Goal: Task Accomplishment & Management: Manage account settings

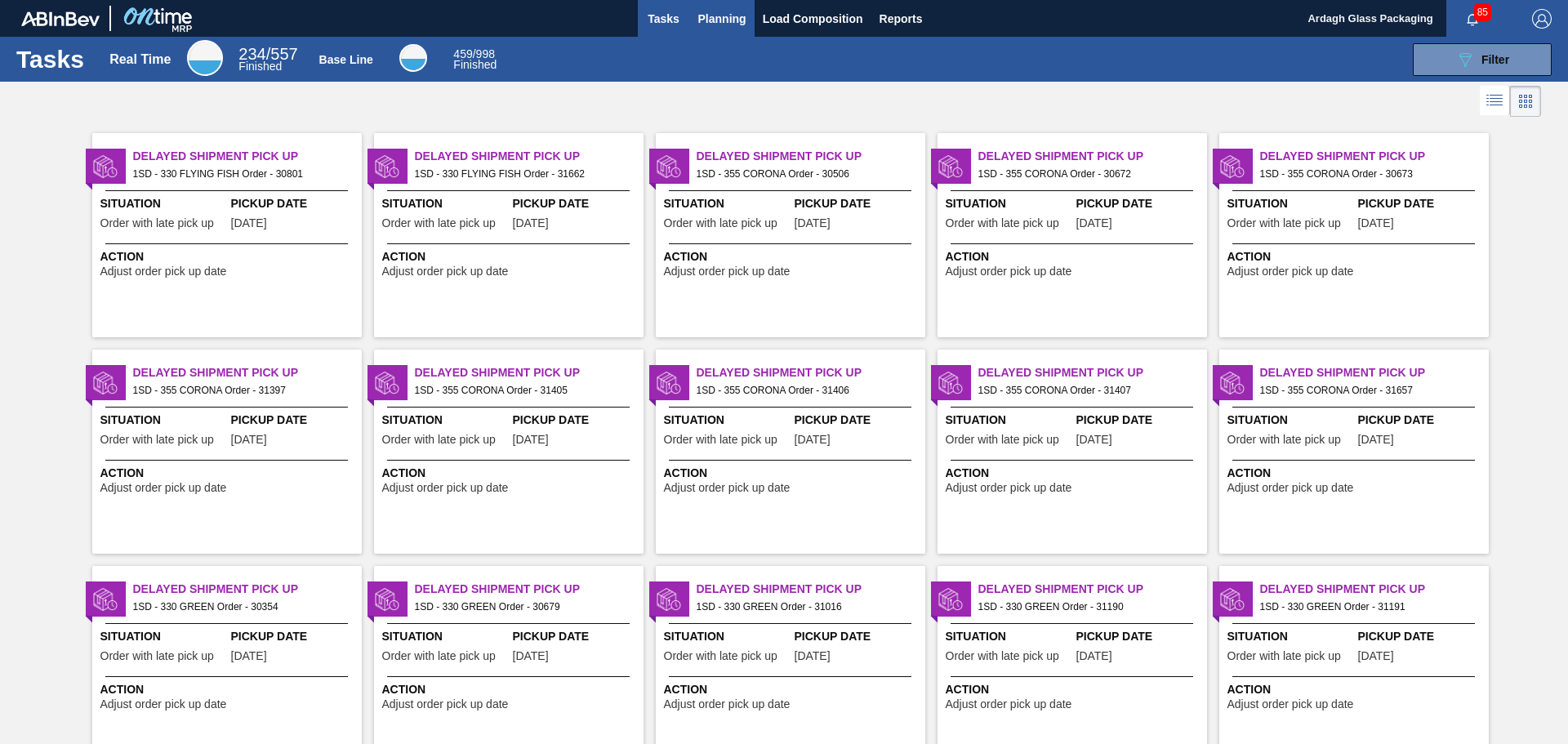
click at [717, 20] on span "Planning" at bounding box center [722, 18] width 49 height 20
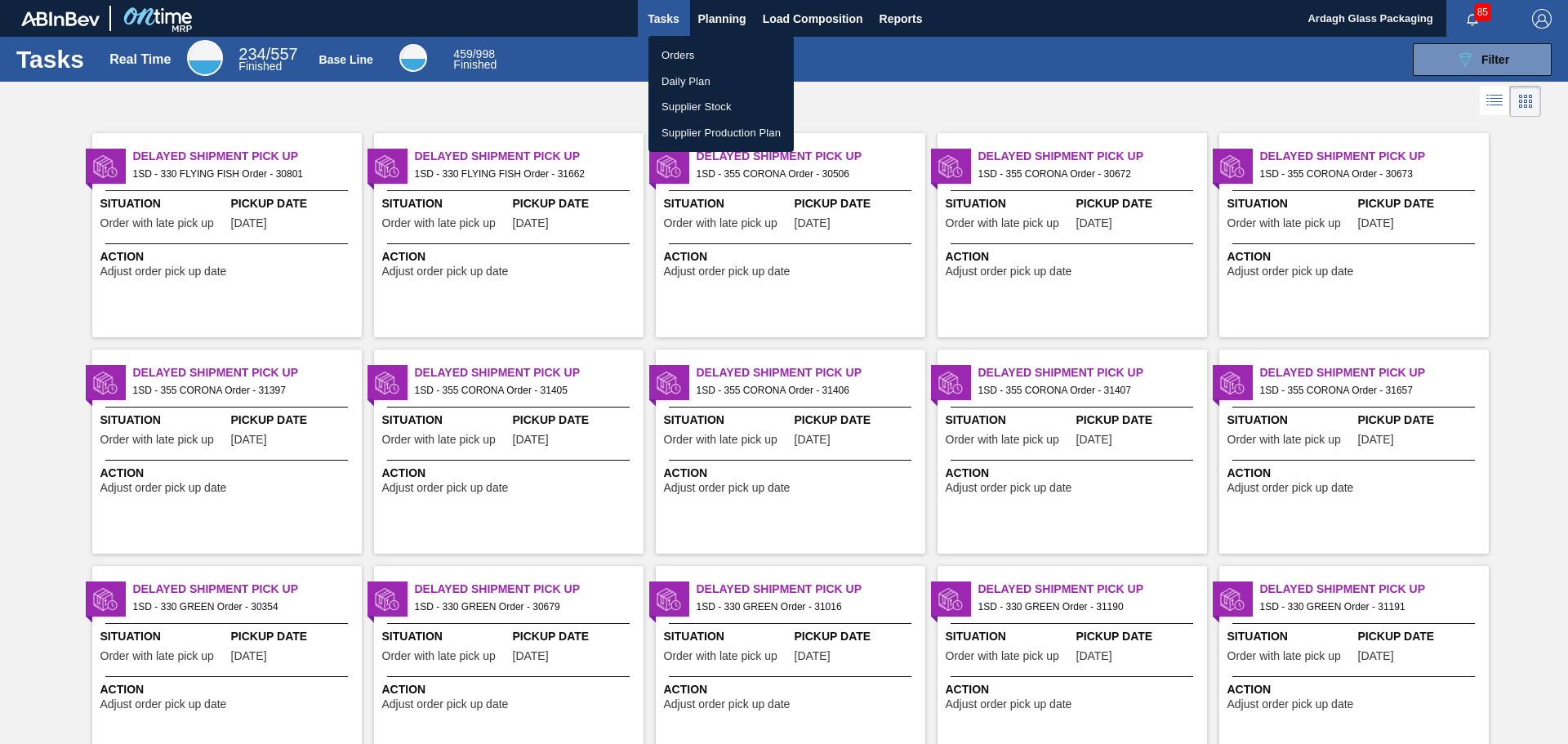
click at [692, 54] on li "Orders" at bounding box center [721, 55] width 146 height 26
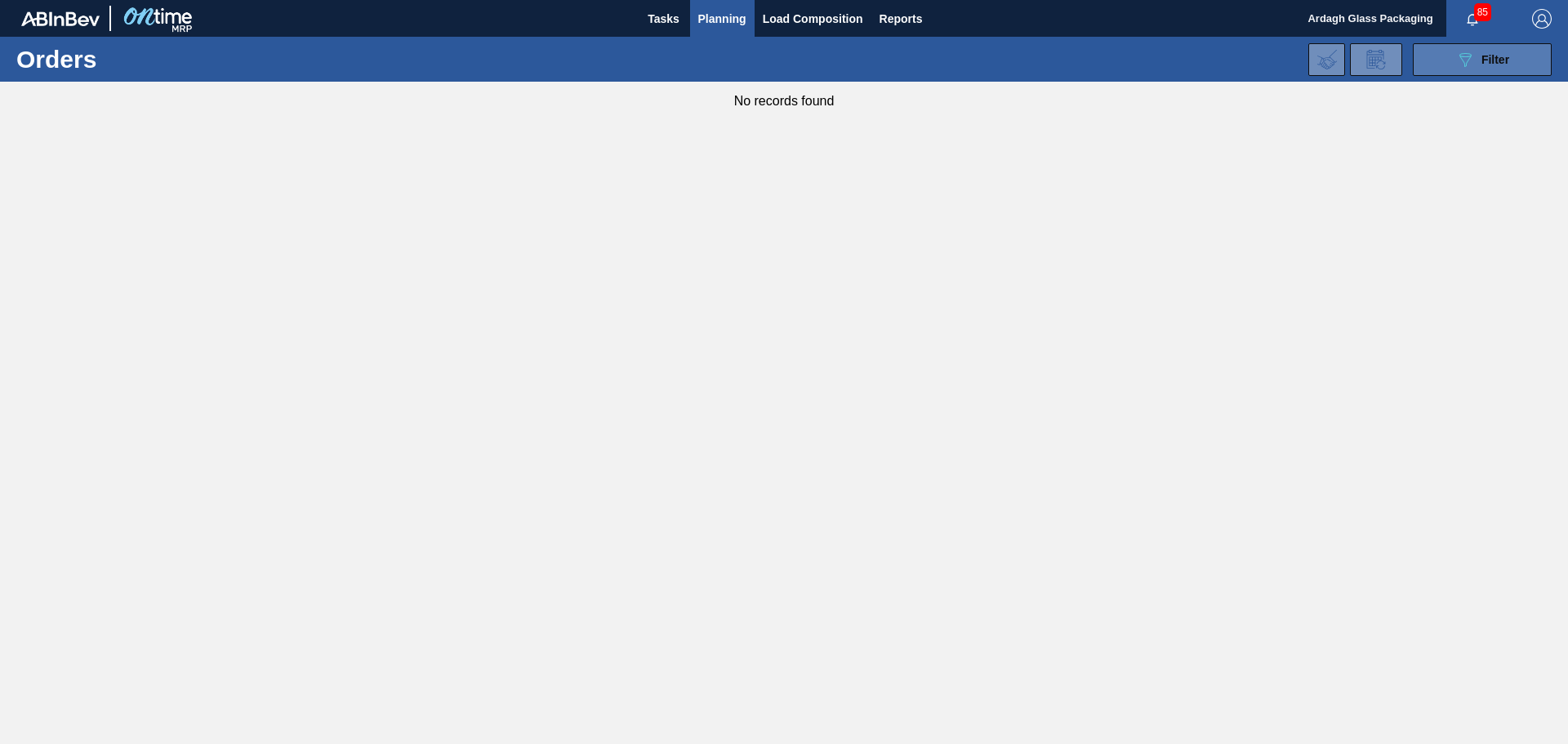
click at [1467, 62] on icon "089F7B8B-B2A5-4AFE-B5C0-19BA573D28AC" at bounding box center [1464, 59] width 20 height 20
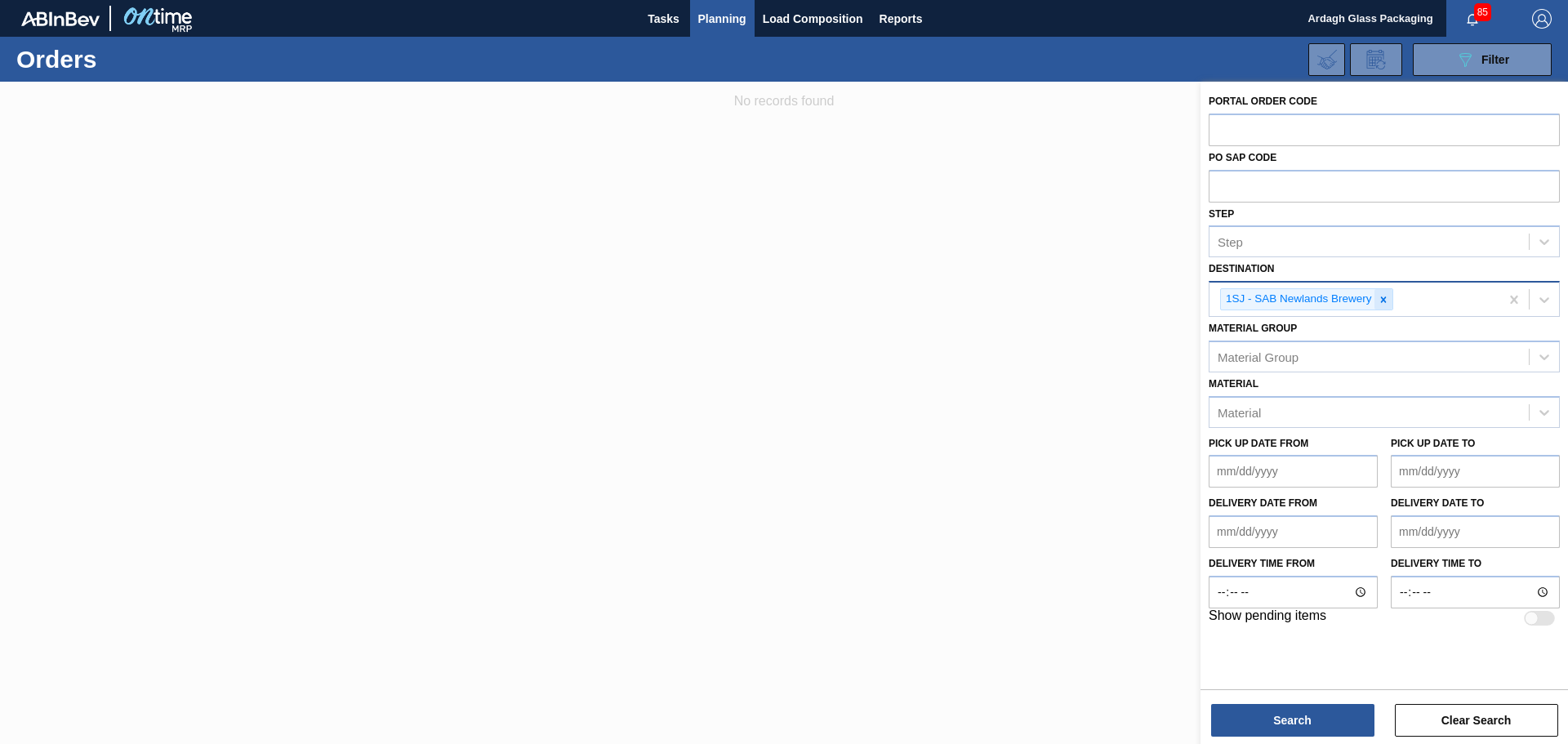
click at [1382, 302] on icon at bounding box center [1383, 300] width 11 height 11
click at [1540, 298] on icon at bounding box center [1543, 297] width 16 height 16
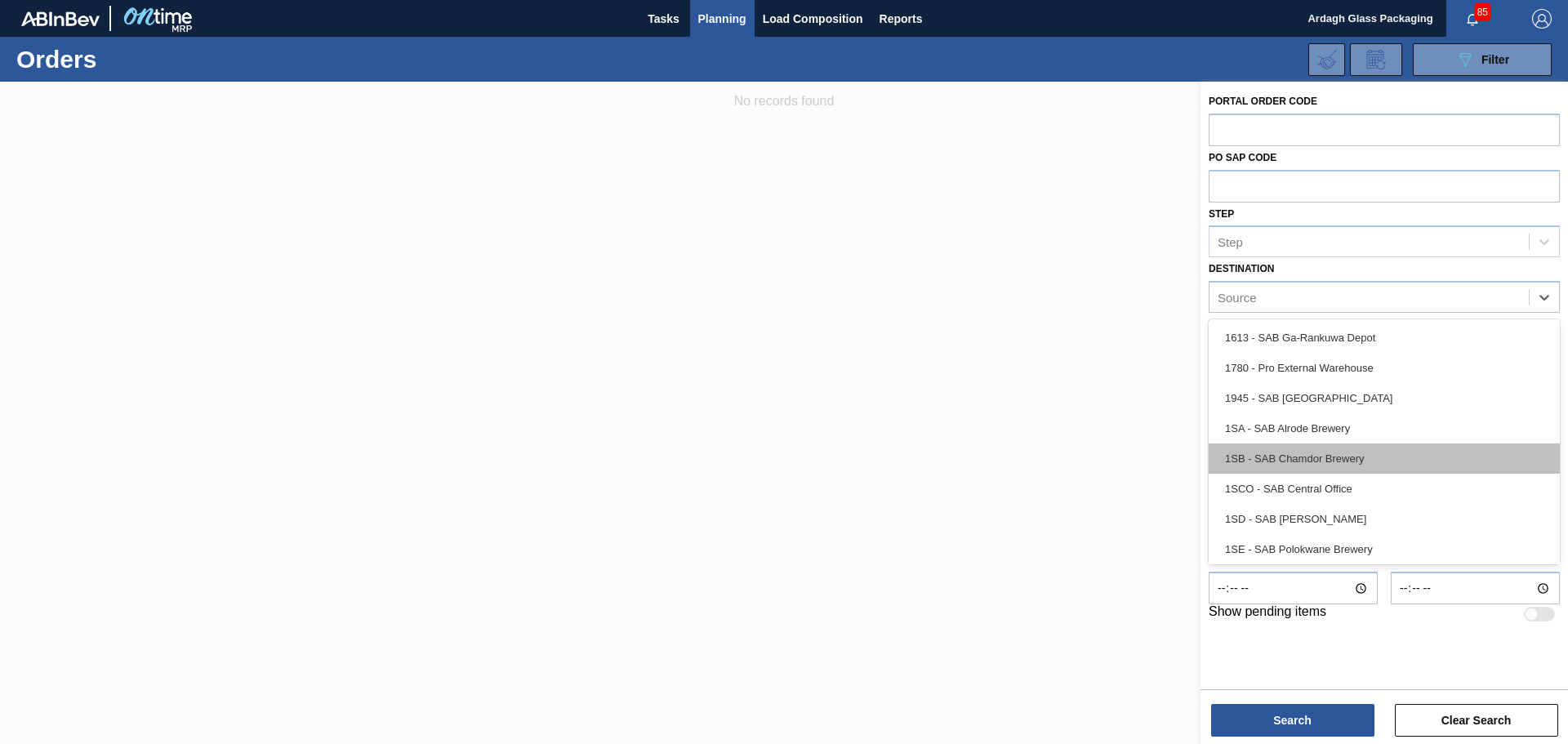
click at [1336, 453] on div "1SB - SAB Chamdor Brewery" at bounding box center [1383, 459] width 351 height 30
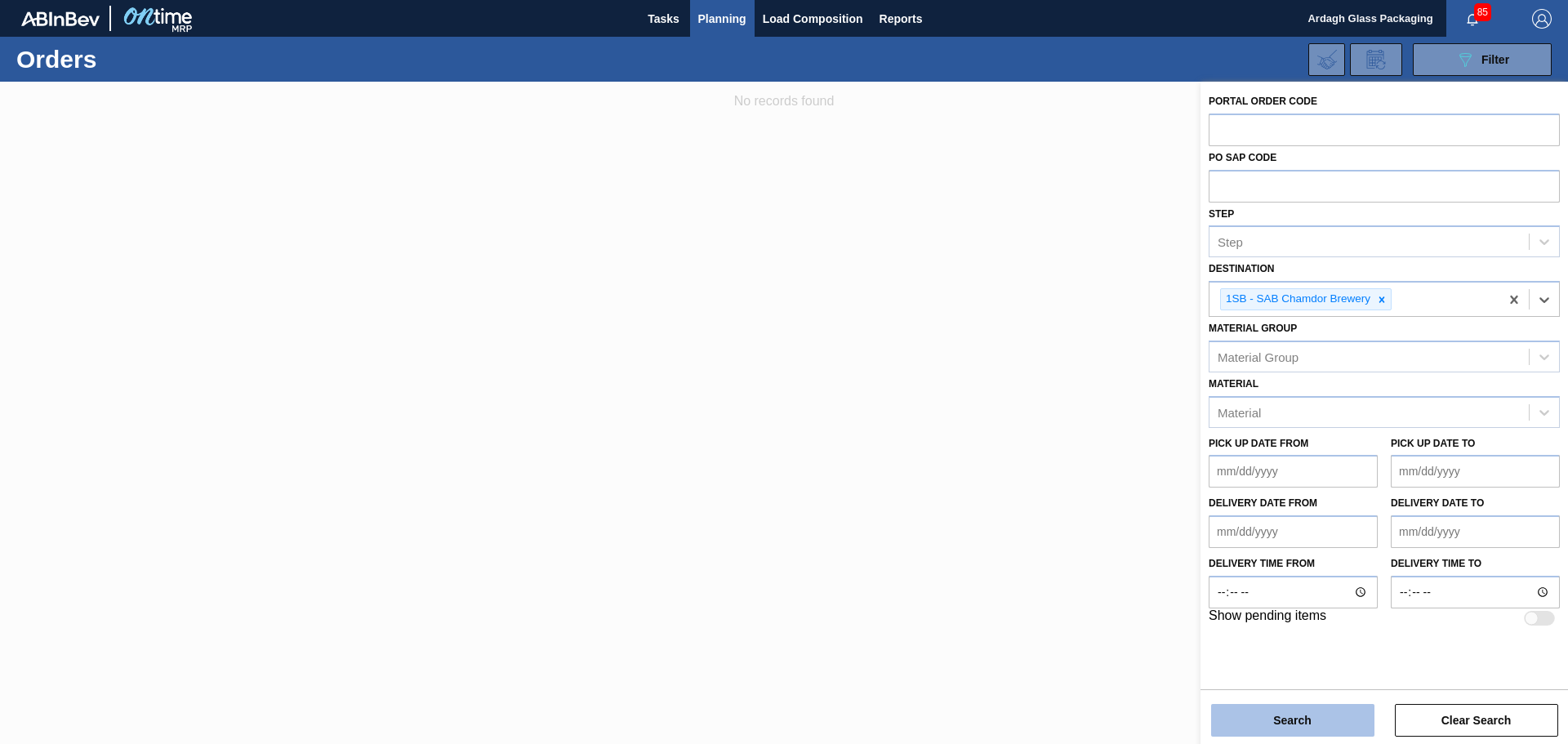
click at [1283, 714] on button "Search" at bounding box center [1293, 720] width 164 height 32
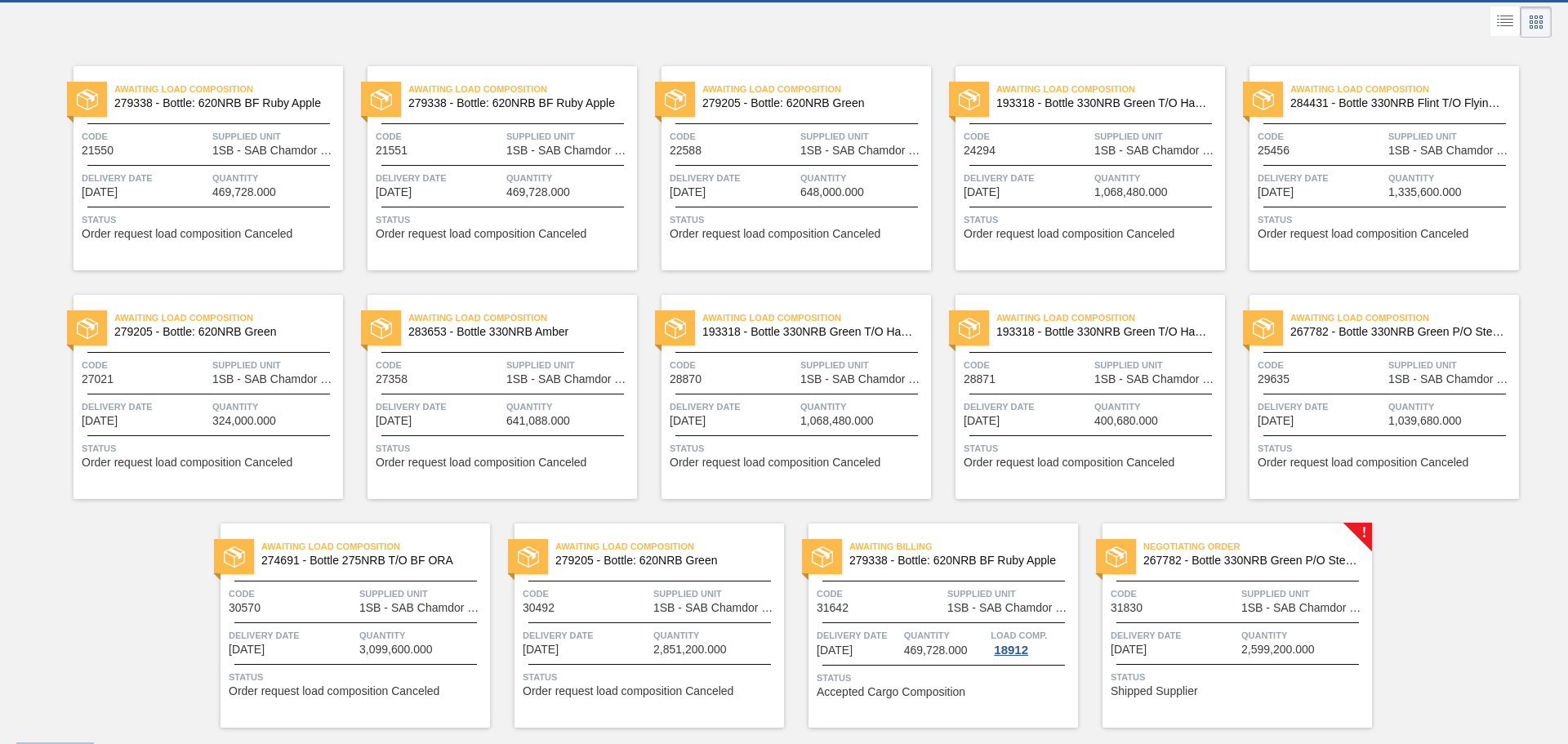
scroll to position [124, 0]
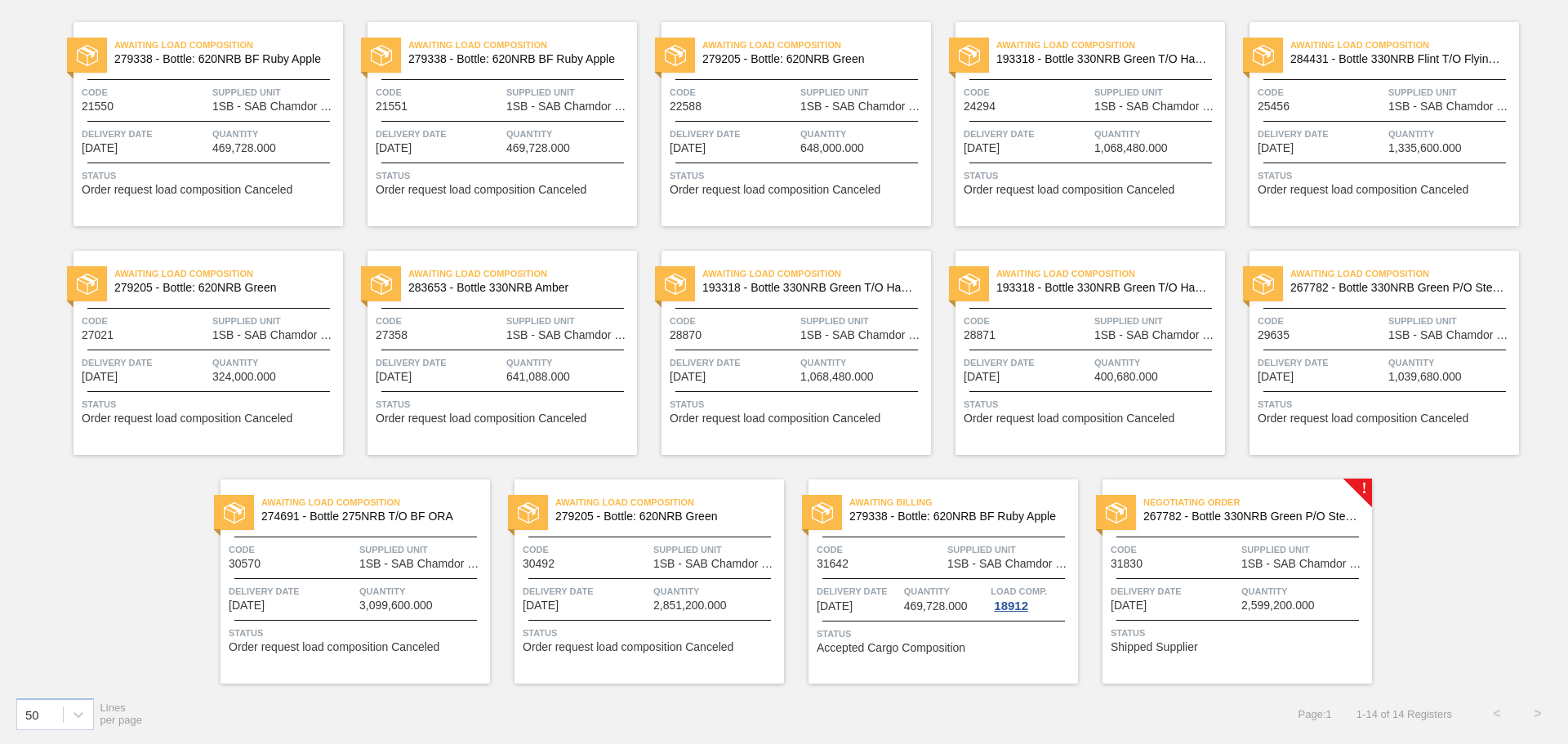
click at [1231, 571] on div "Negotiating Order 267782 - Bottle 330NRB Green P/O Stella Artois Code 31830 Sup…" at bounding box center [1237, 581] width 269 height 204
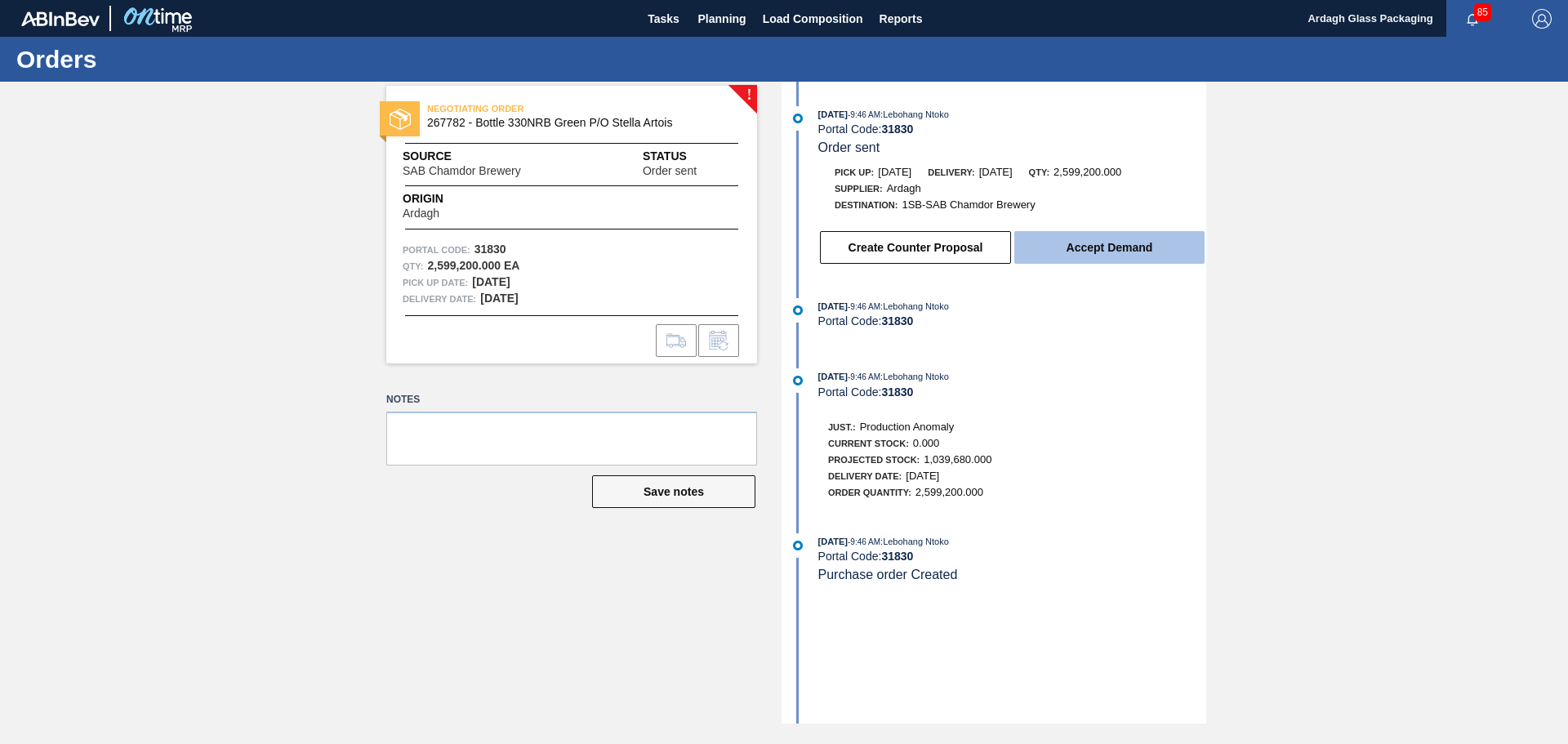
click at [1126, 248] on button "Accept Demand" at bounding box center [1109, 248] width 190 height 32
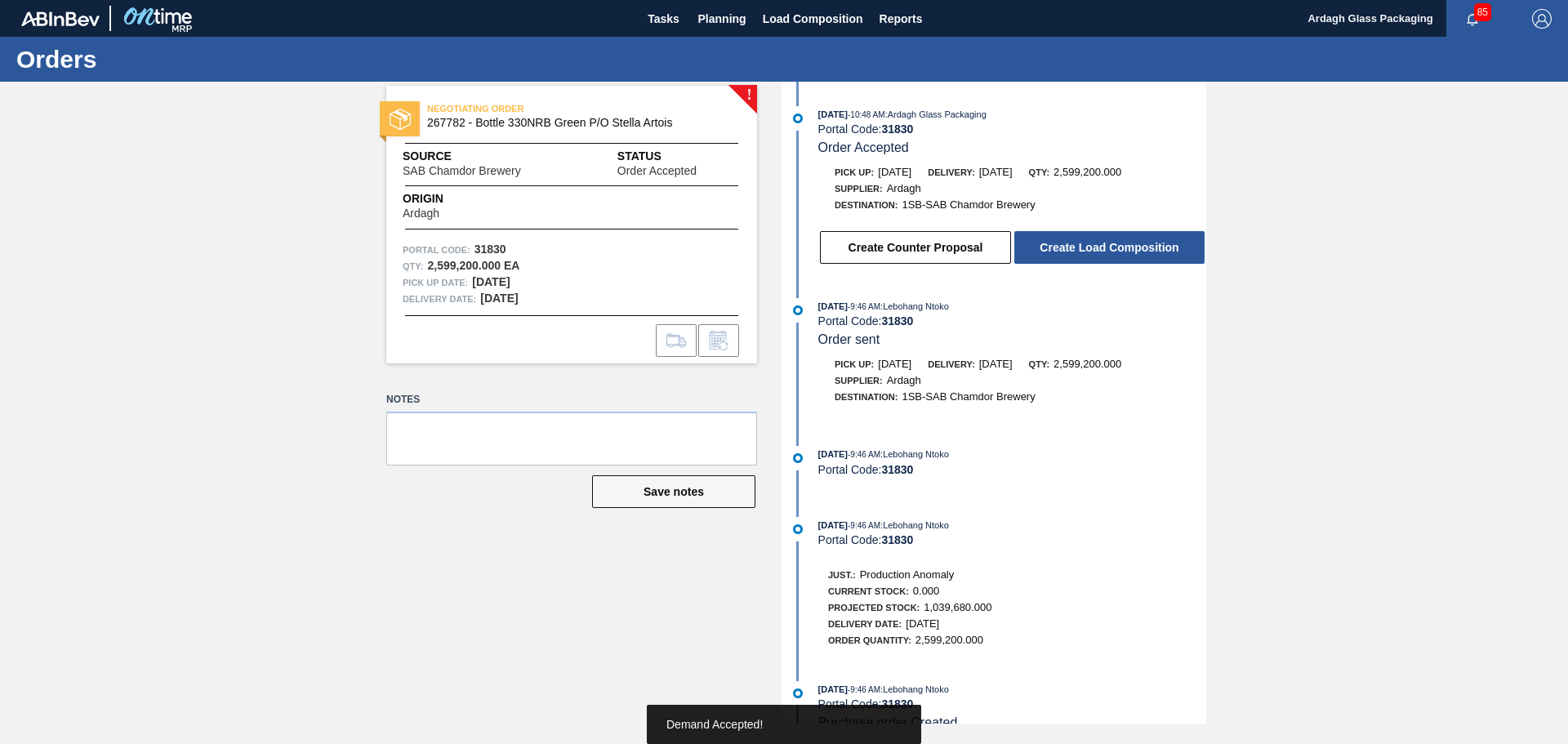
click at [1126, 248] on button "Create Load Composition" at bounding box center [1109, 248] width 190 height 32
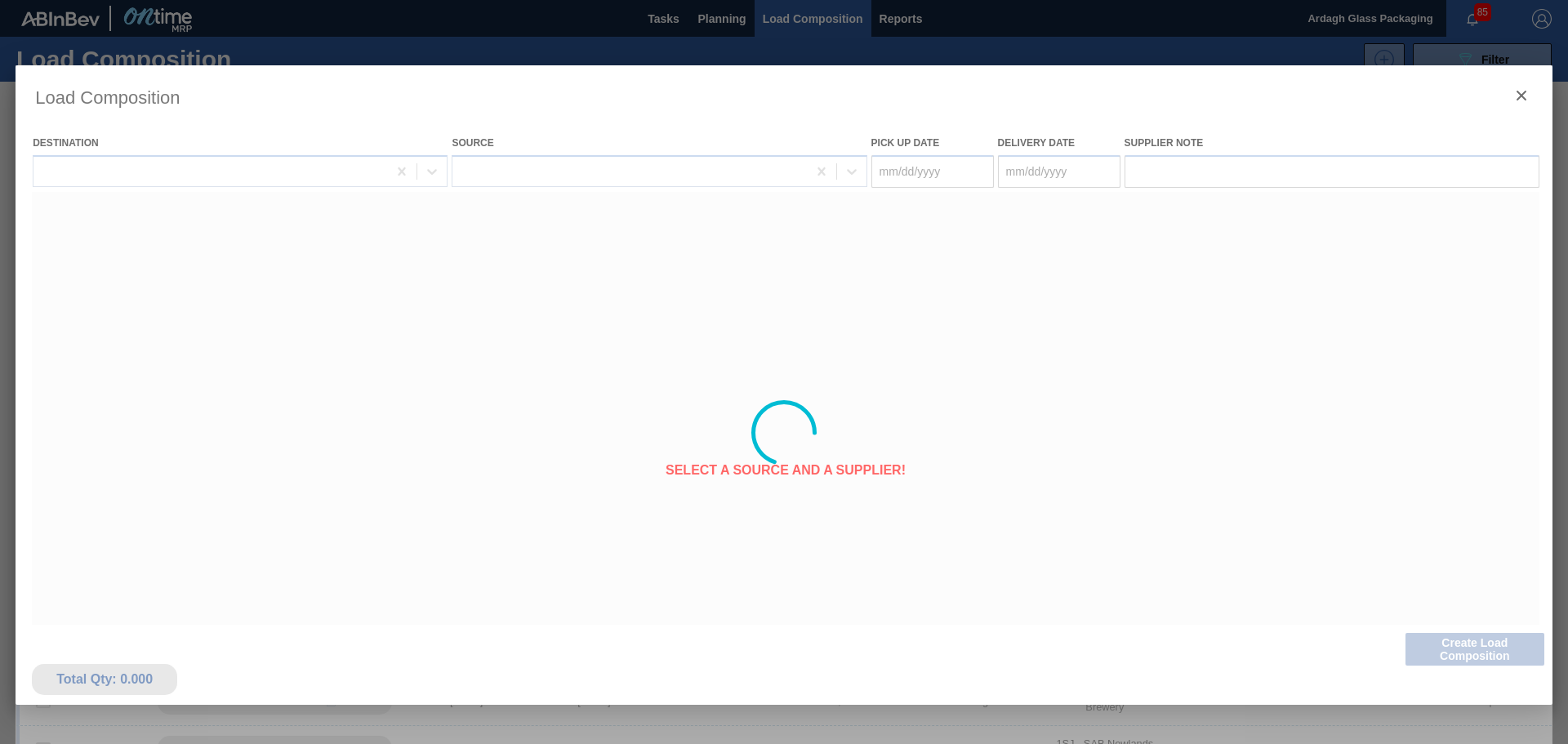
type Date "[DATE]"
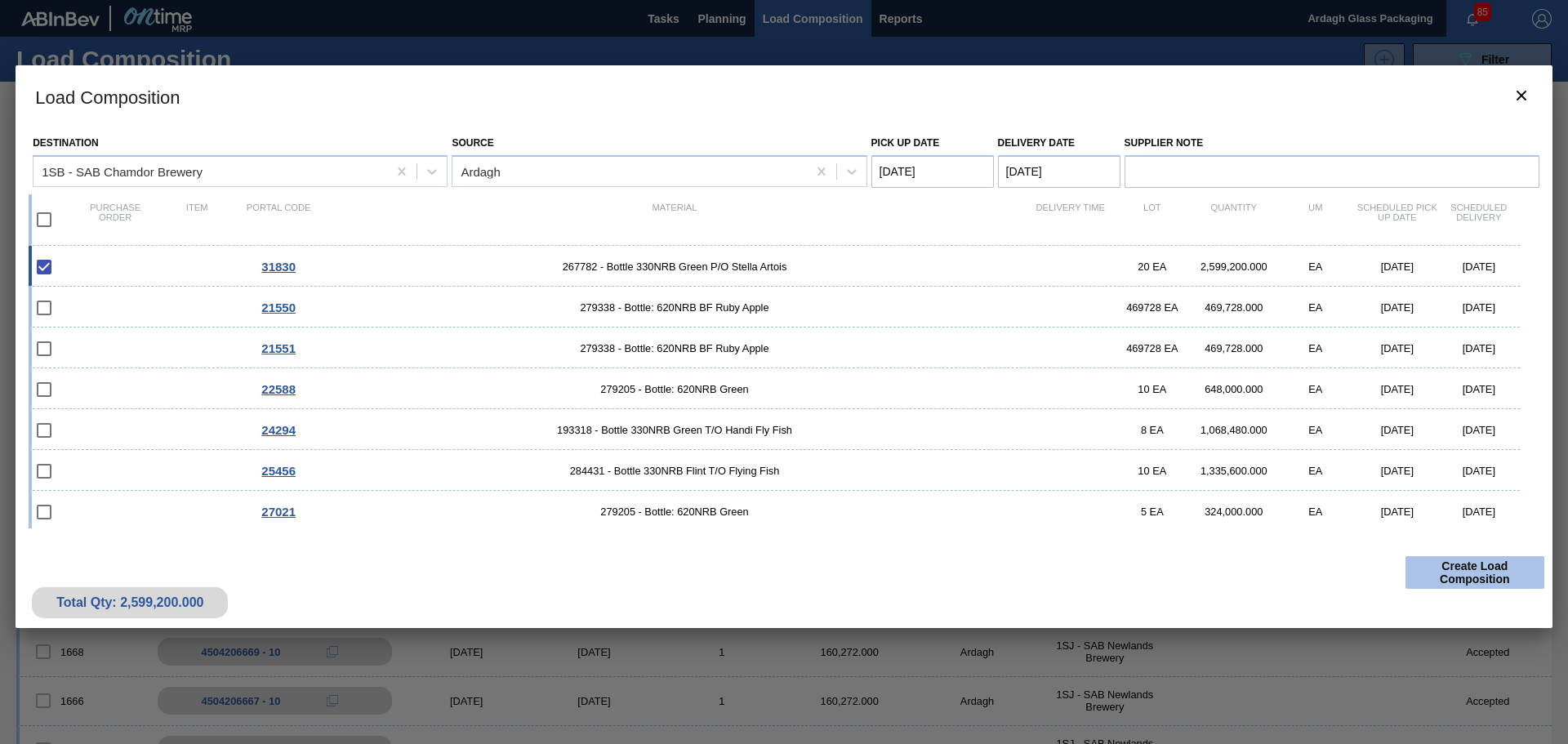
click at [1456, 573] on button "Create Load Composition" at bounding box center [1475, 573] width 139 height 32
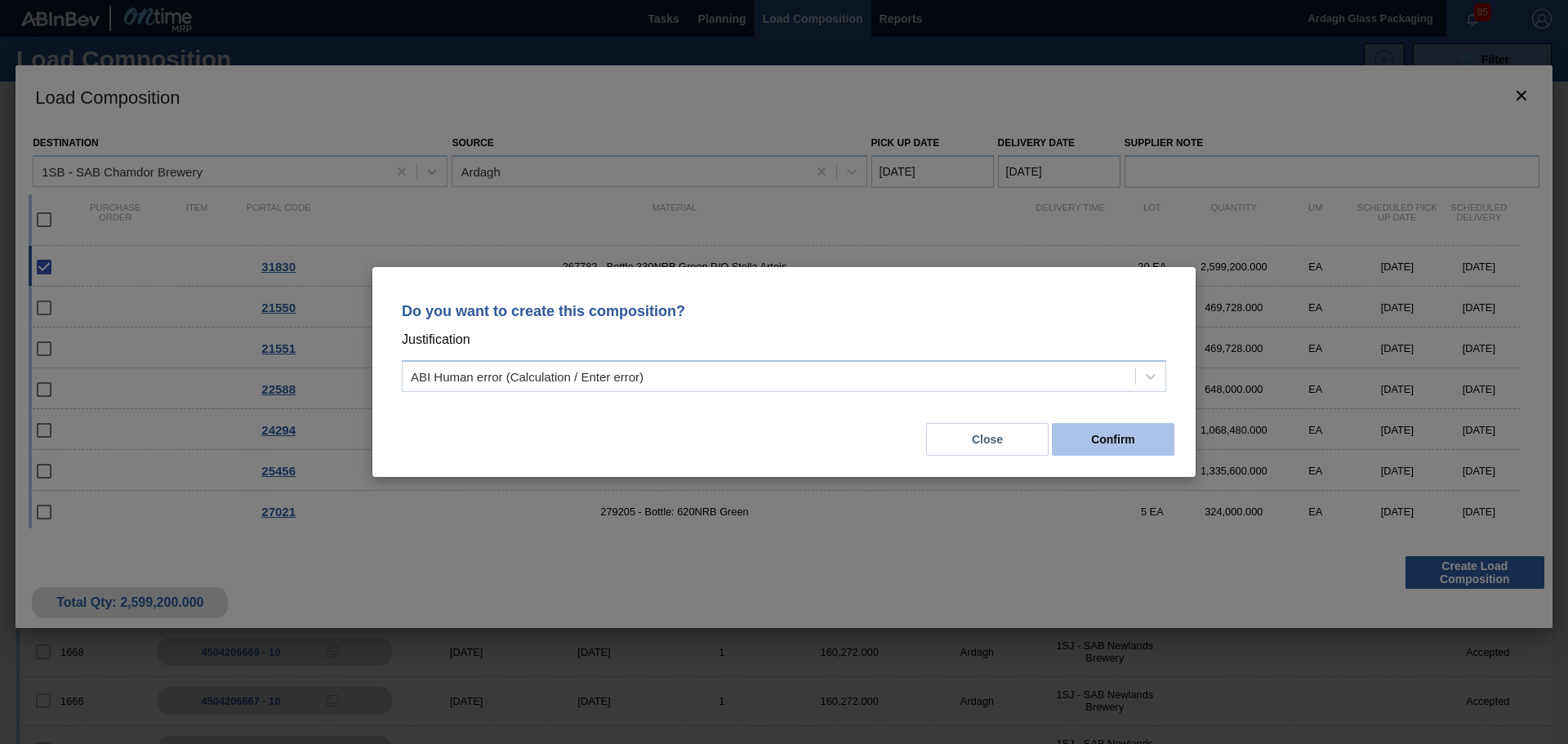
click at [1094, 439] on button "Confirm" at bounding box center [1113, 439] width 123 height 32
